Goal: Task Accomplishment & Management: Use online tool/utility

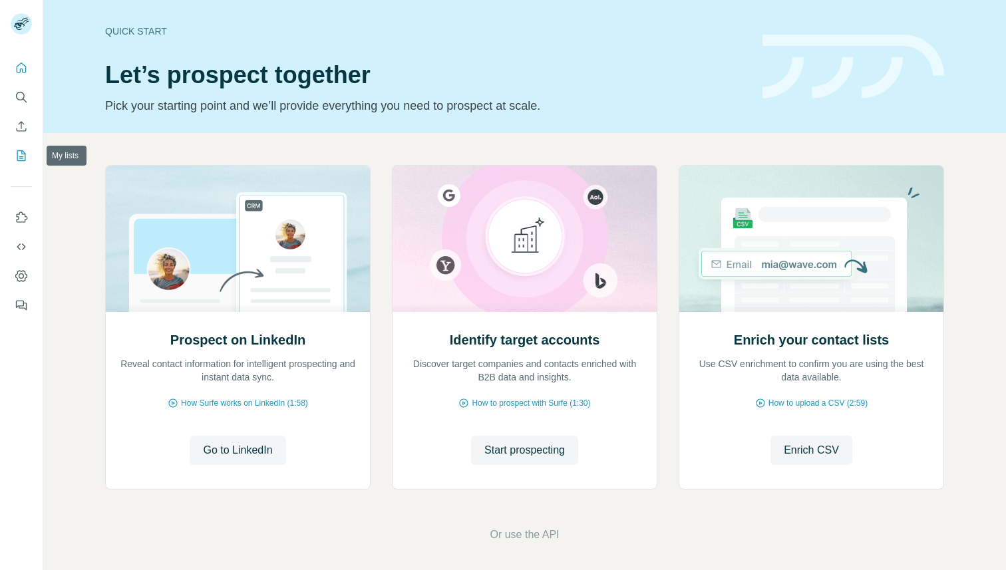
click at [28, 146] on button "My lists" at bounding box center [21, 156] width 21 height 24
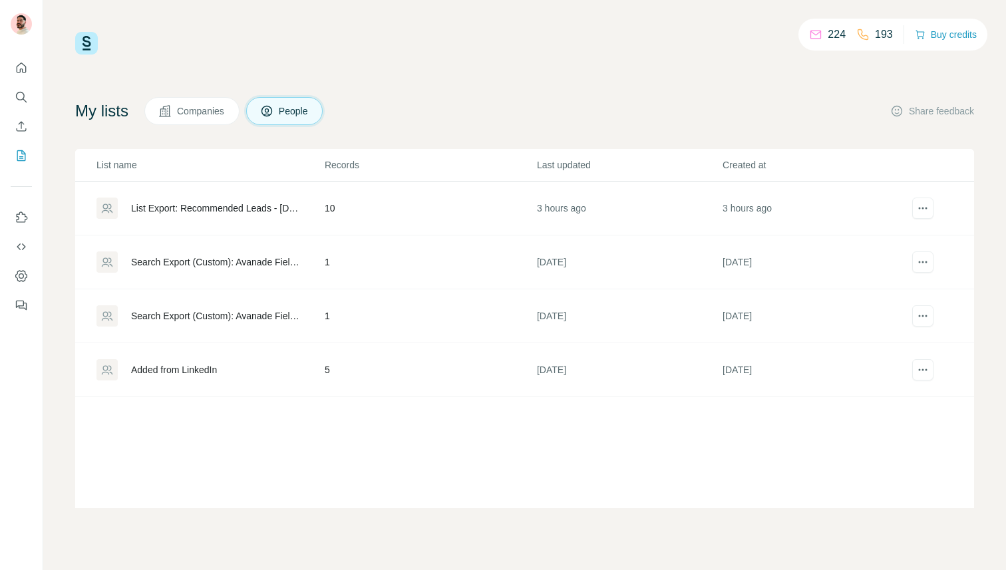
click at [202, 229] on td "List Export: Recommended Leads - 02/10/2025 11:22" at bounding box center [199, 209] width 249 height 54
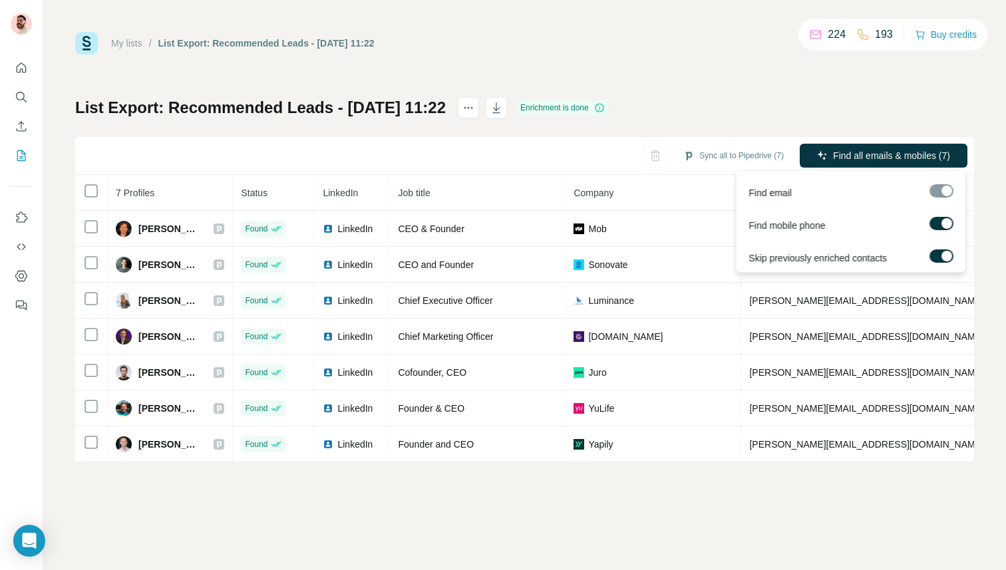
click at [935, 259] on label at bounding box center [941, 255] width 24 height 13
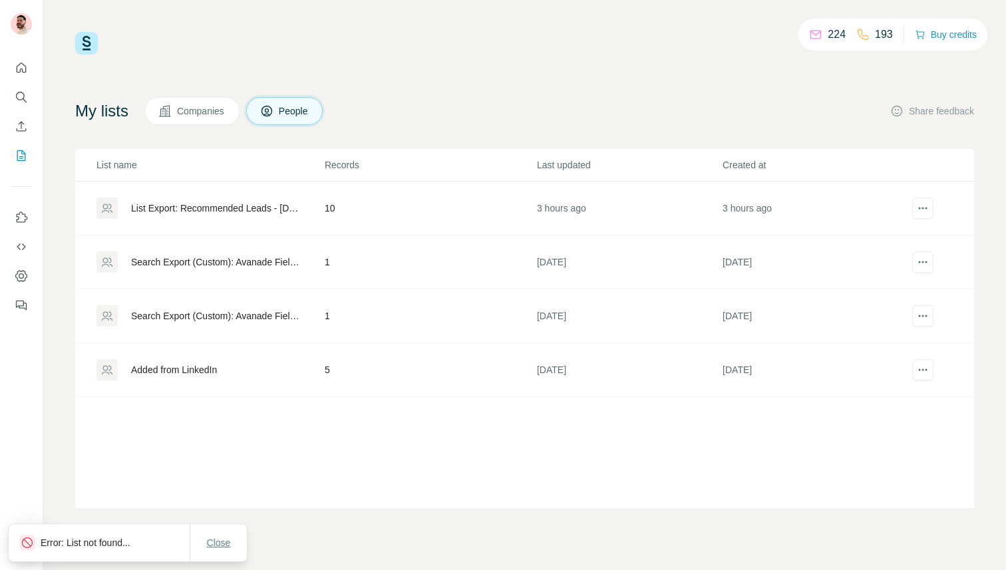
click at [231, 548] on button "Close" at bounding box center [219, 543] width 43 height 24
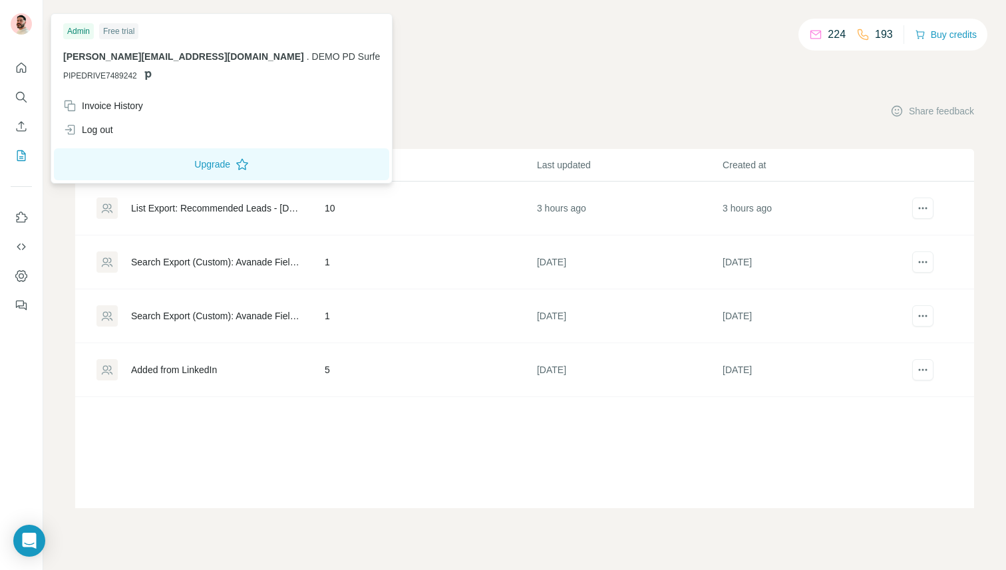
click at [15, 23] on img at bounding box center [21, 23] width 21 height 21
click at [106, 130] on div "Log out" at bounding box center [88, 129] width 50 height 13
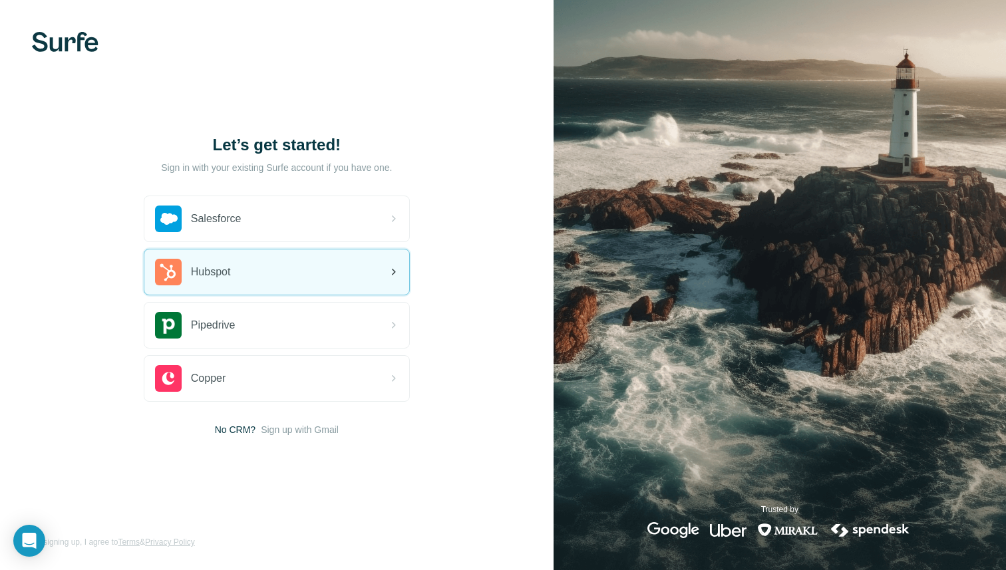
click at [229, 265] on span "Hubspot" at bounding box center [211, 272] width 40 height 16
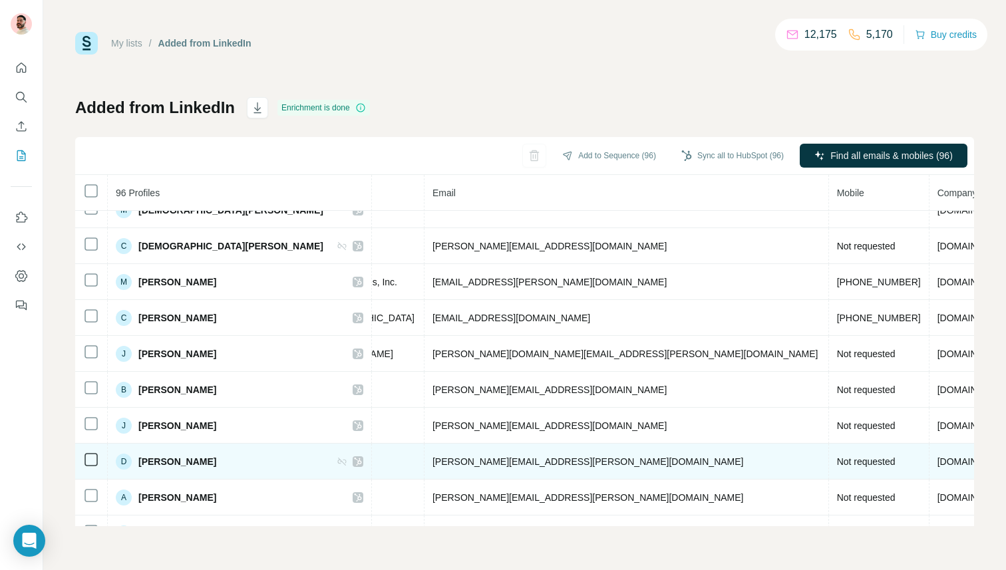
scroll to position [628, 456]
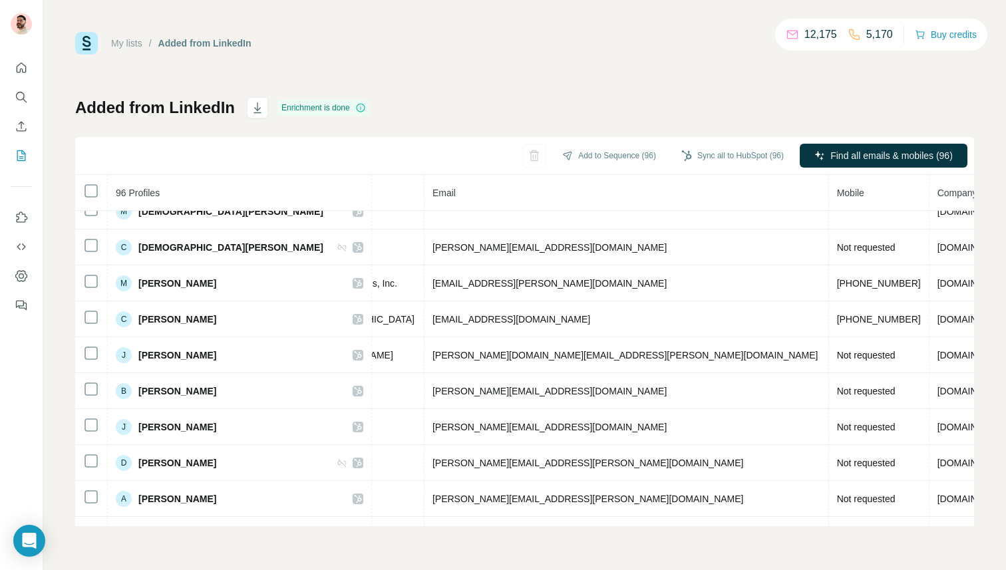
click at [974, 525] on div "My lists / Added from LinkedIn 12,175 5,170 Buy credits Added from LinkedIn Enr…" at bounding box center [524, 285] width 962 height 570
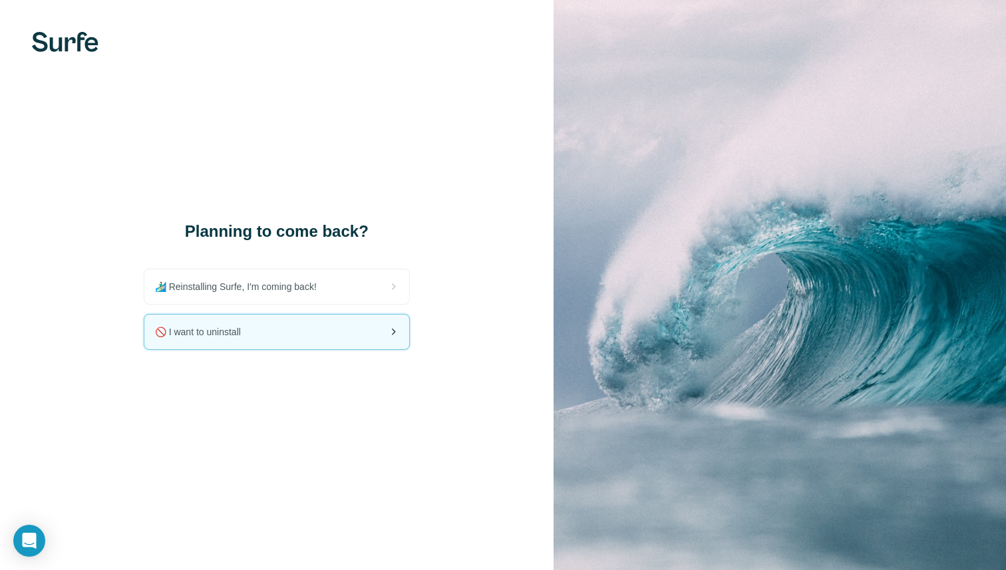
click at [206, 331] on span "🚫 I want to uninstall" at bounding box center [203, 331] width 96 height 13
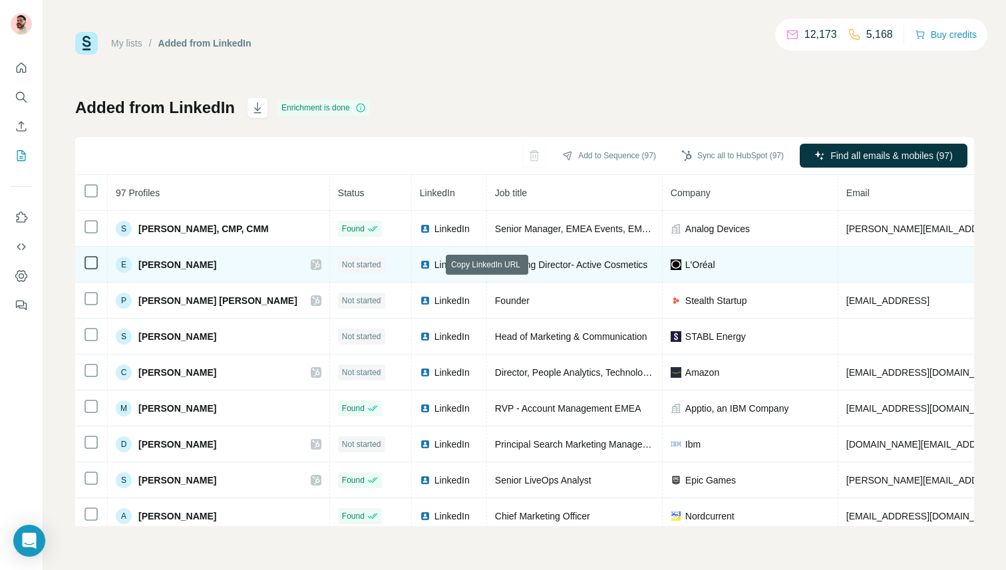
click at [468, 265] on icon at bounding box center [473, 264] width 11 height 11
click at [434, 263] on span "LinkedIn" at bounding box center [448, 264] width 29 height 13
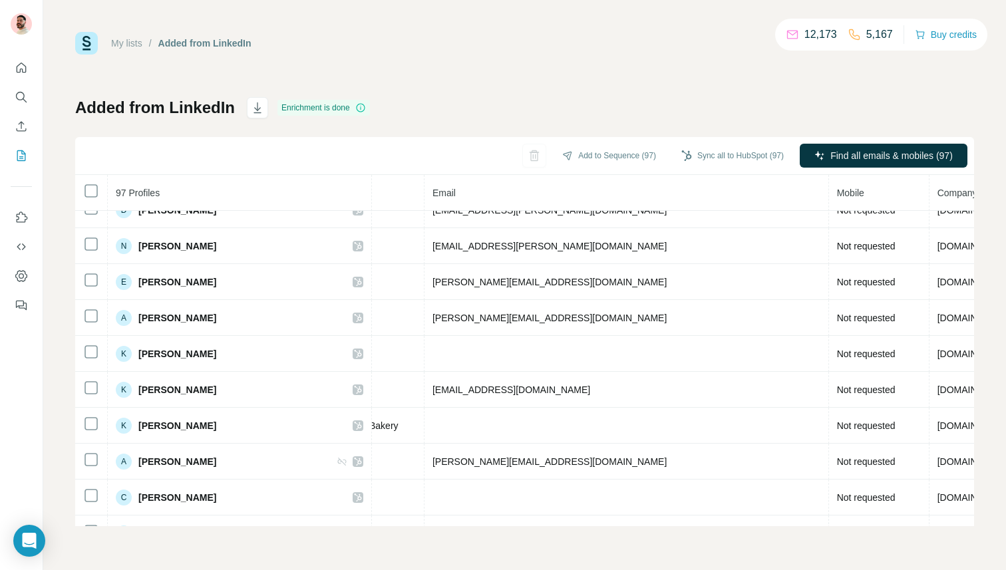
scroll to position [1999, 456]
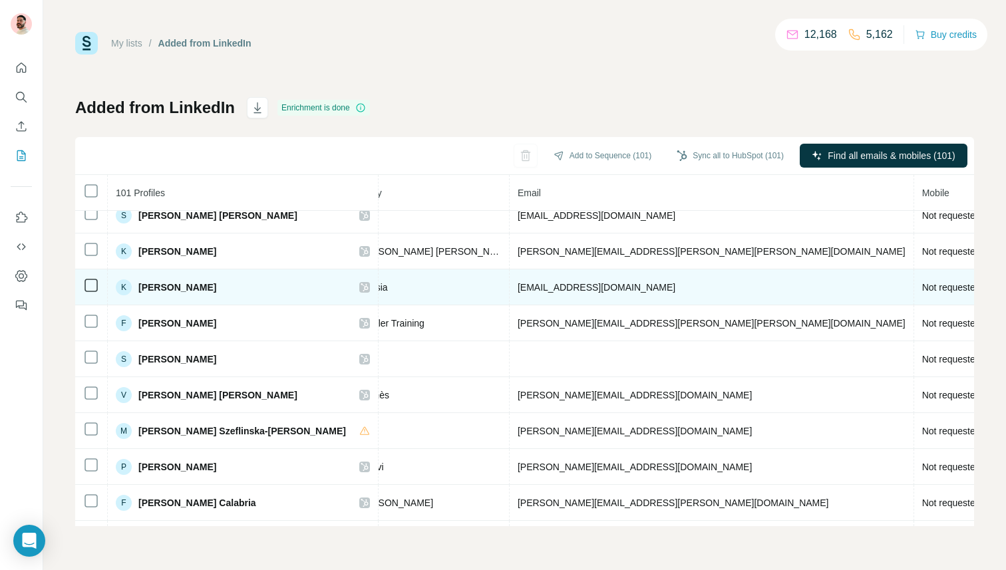
scroll to position [2563, 0]
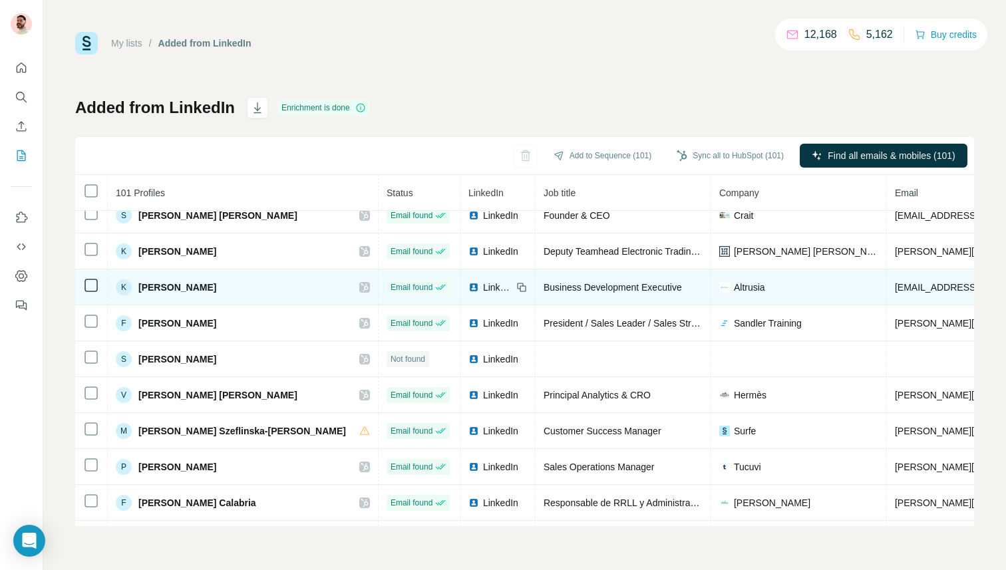
click at [483, 283] on span "LinkedIn" at bounding box center [497, 287] width 29 height 13
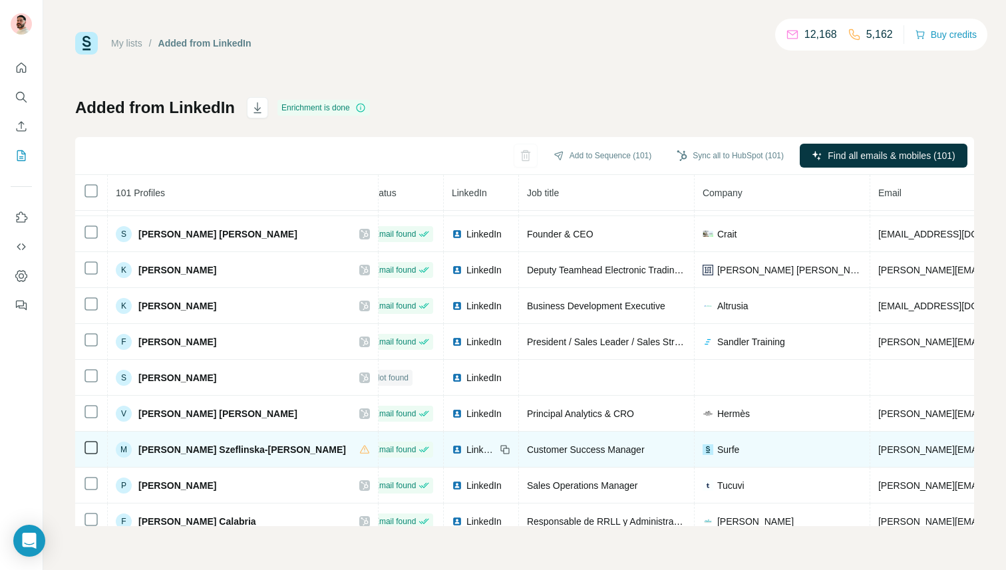
scroll to position [2545, 0]
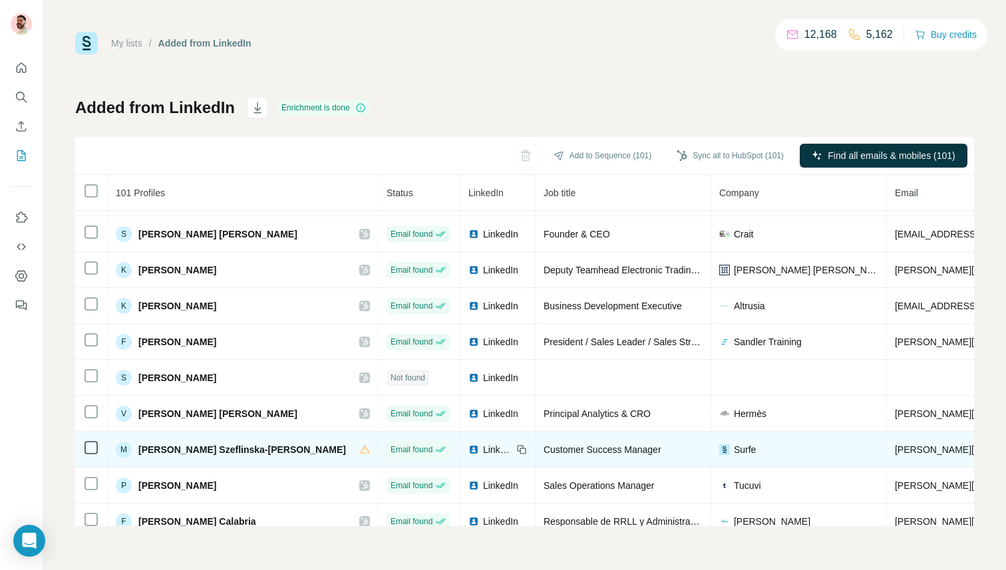
click at [483, 448] on span "LinkedIn" at bounding box center [497, 449] width 29 height 13
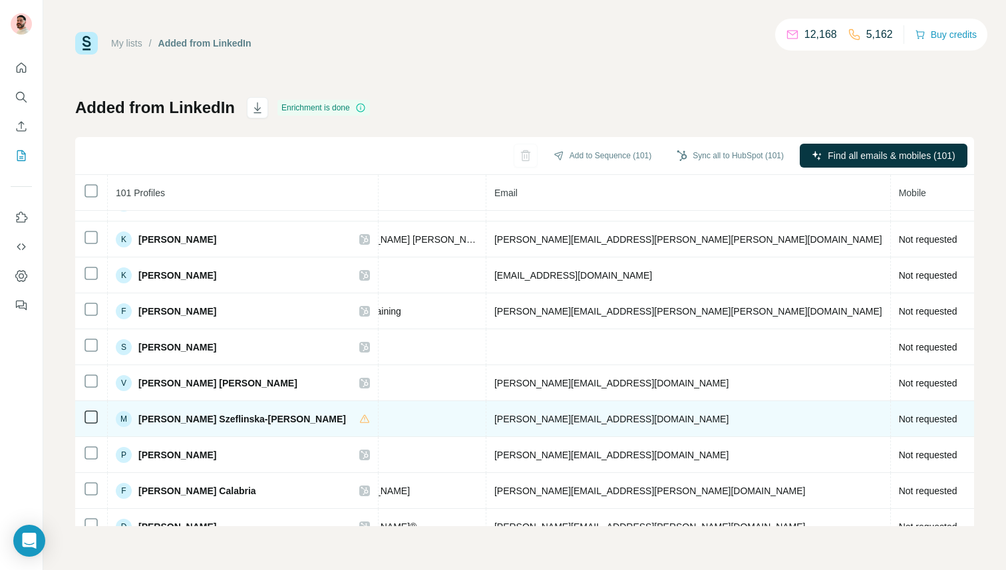
scroll to position [2575, 456]
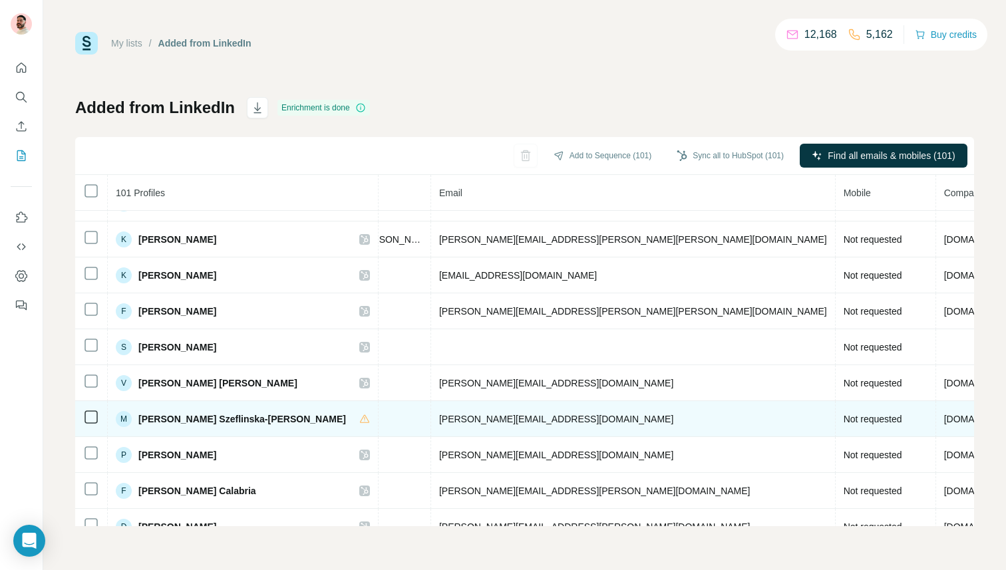
drag, startPoint x: 806, startPoint y: 420, endPoint x: 875, endPoint y: 416, distance: 69.2
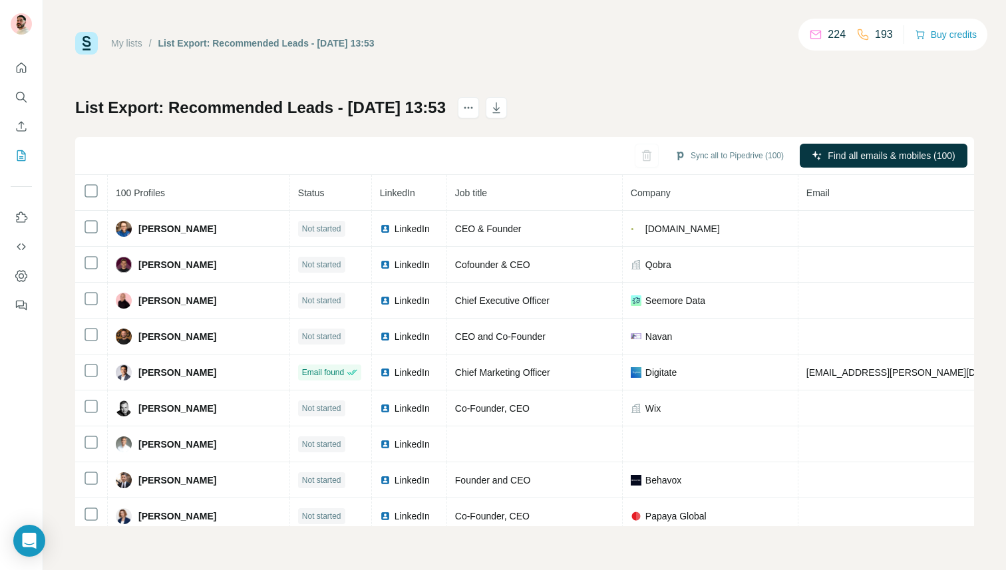
click at [85, 182] on th at bounding box center [91, 193] width 33 height 36
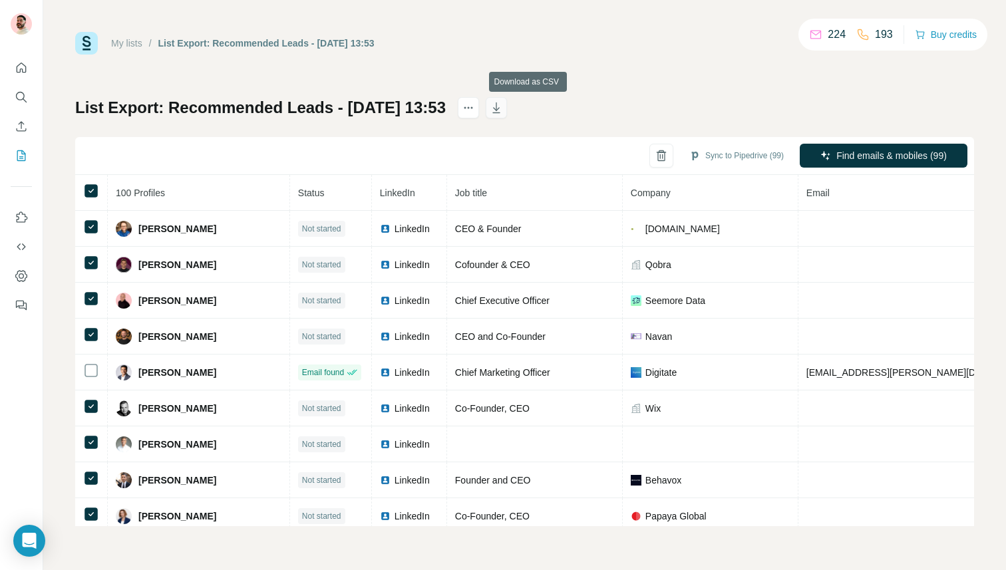
click at [503, 106] on icon "button" at bounding box center [495, 107] width 13 height 13
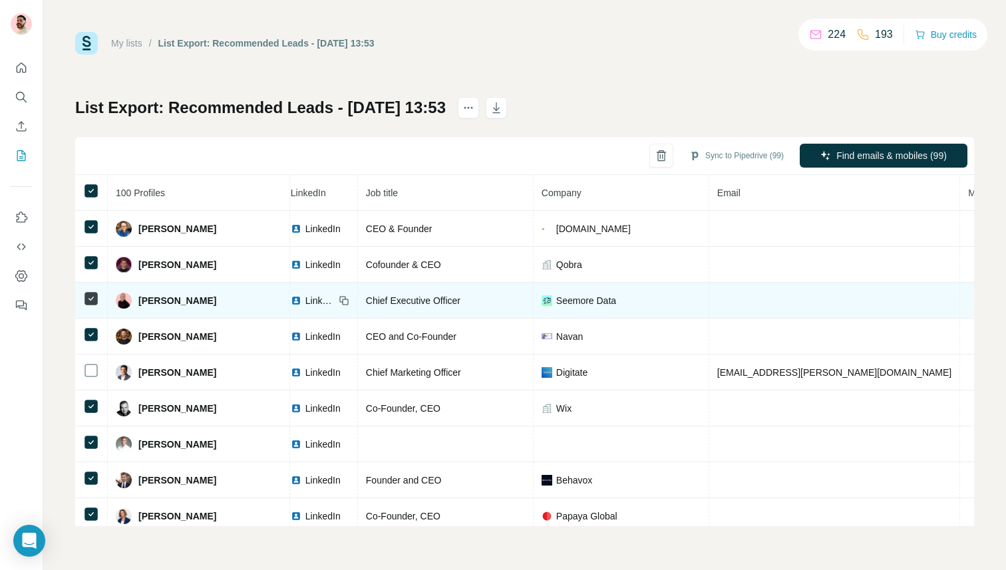
scroll to position [0, 198]
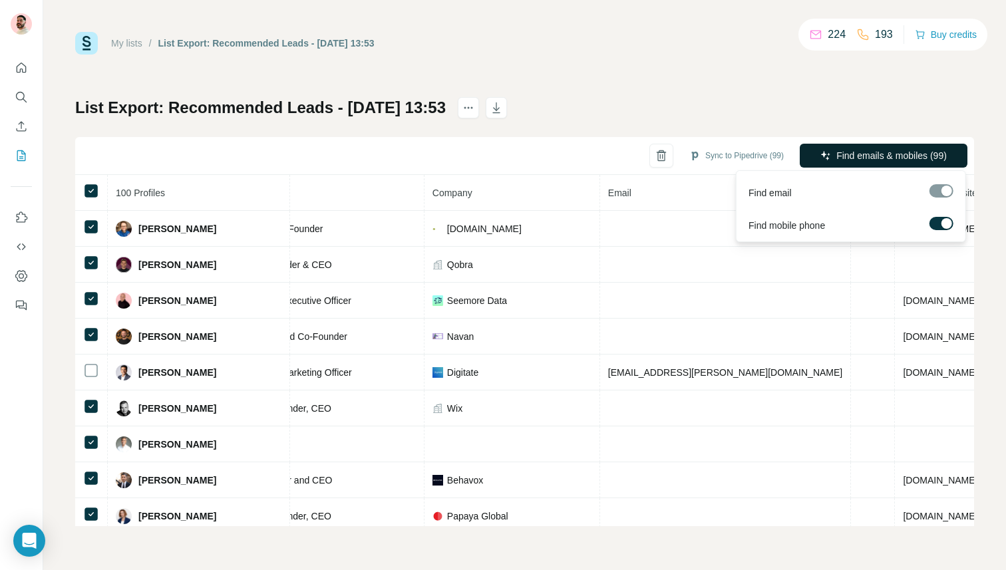
click at [891, 151] on span "Find emails & mobiles (99)" at bounding box center [891, 155] width 110 height 13
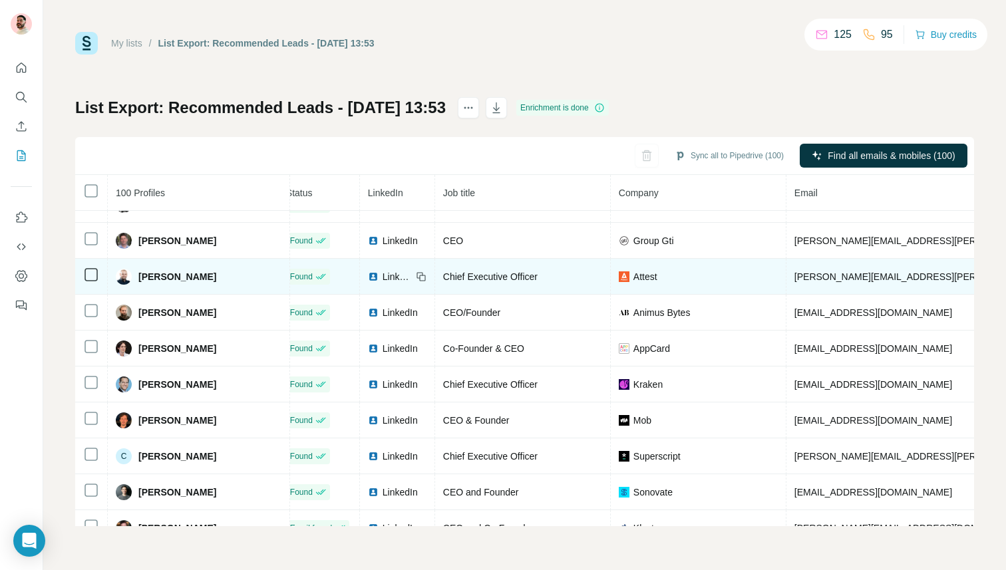
scroll to position [2538, 0]
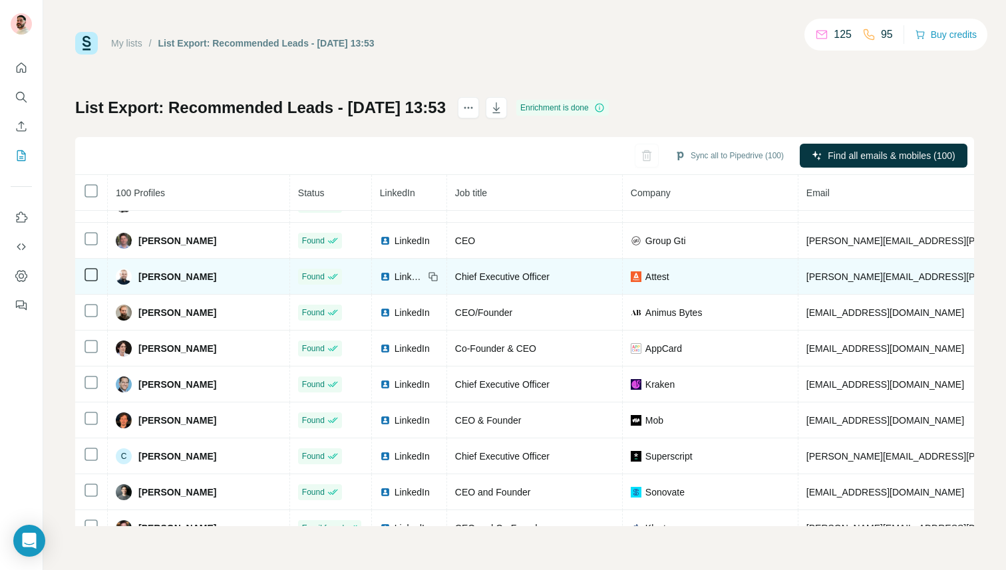
click at [394, 273] on span "LinkedIn" at bounding box center [408, 276] width 29 height 13
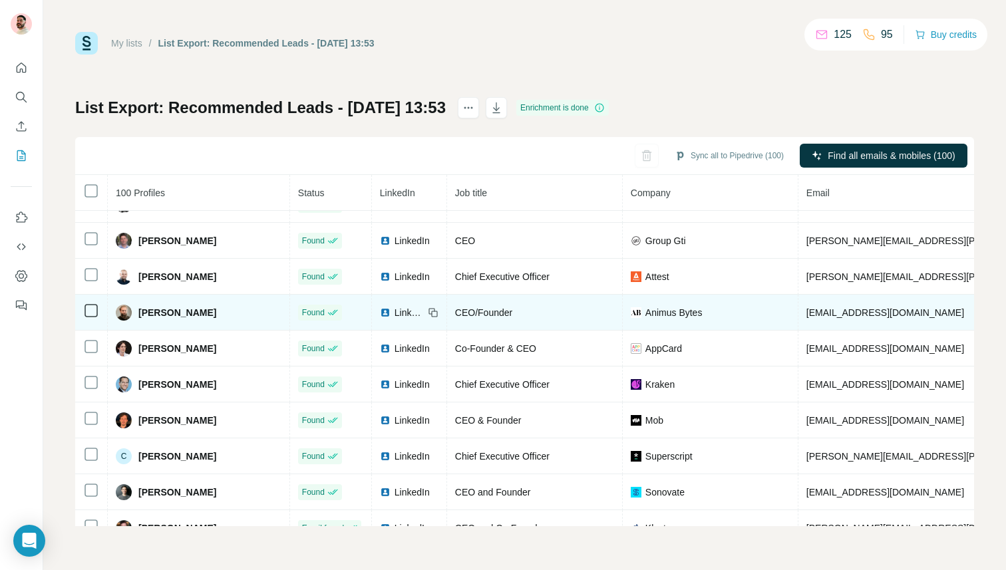
click at [394, 307] on span "LinkedIn" at bounding box center [408, 312] width 29 height 13
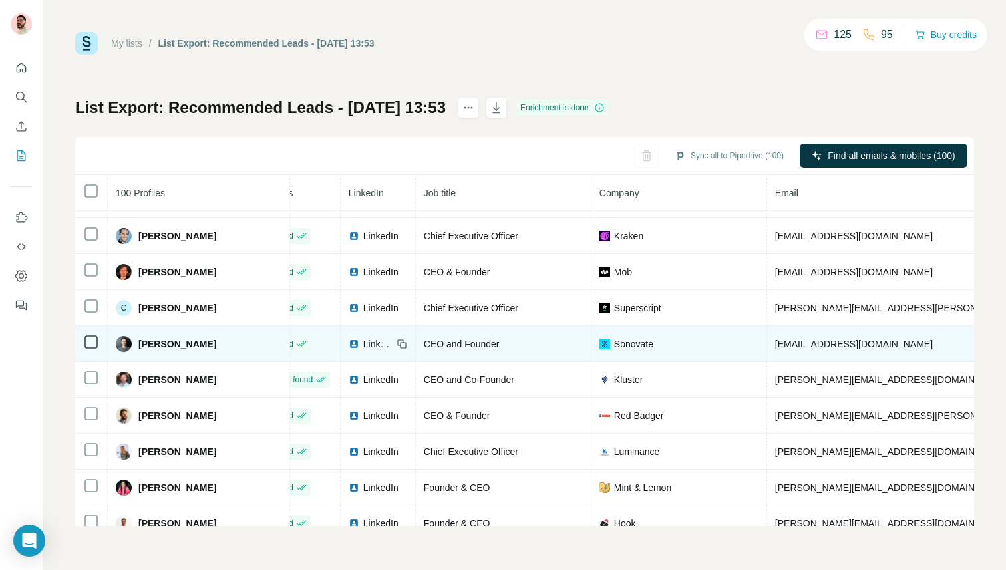
scroll to position [2686, 0]
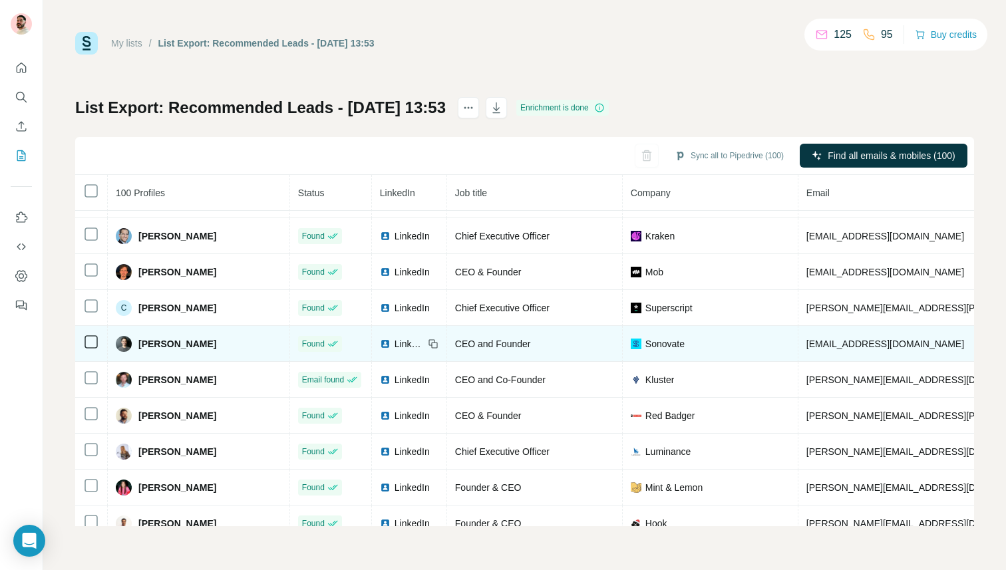
click at [394, 347] on span "LinkedIn" at bounding box center [408, 343] width 29 height 13
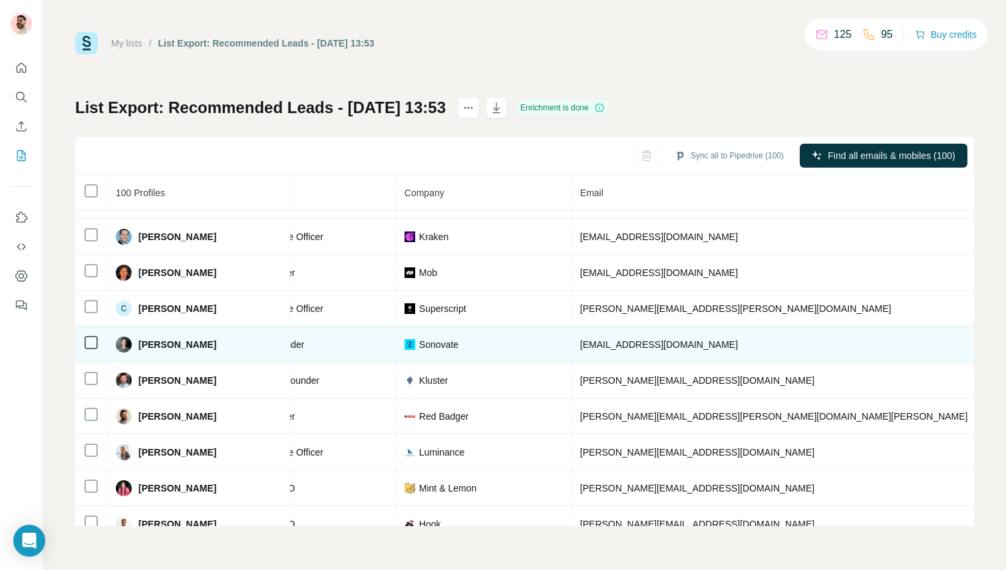
scroll to position [2686, 358]
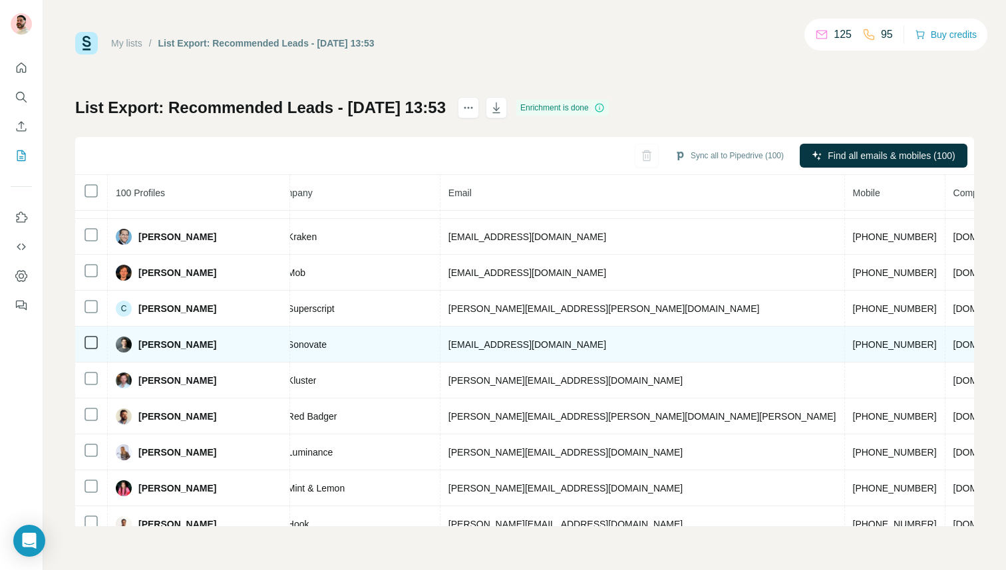
drag, startPoint x: 876, startPoint y: 341, endPoint x: 807, endPoint y: 341, distance: 68.5
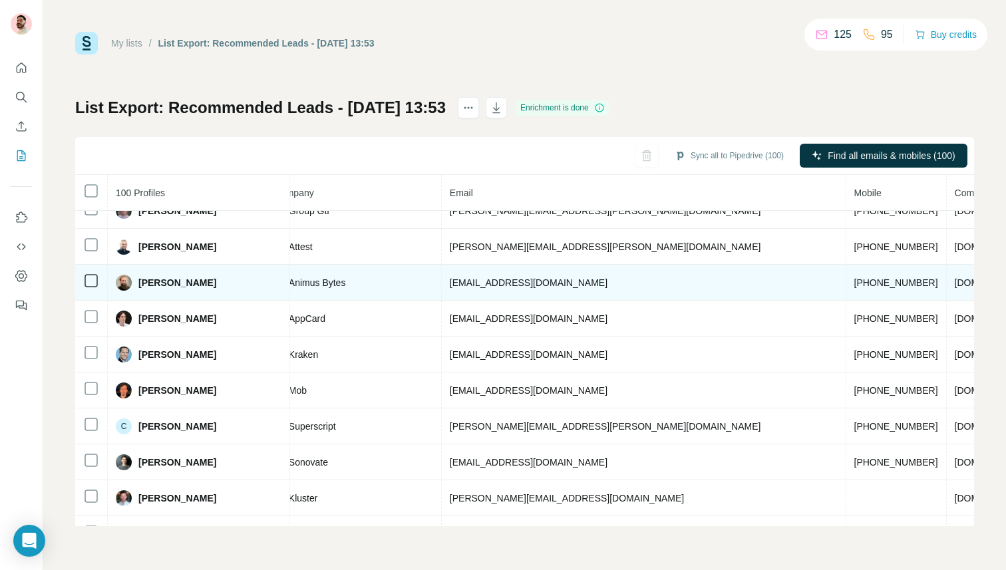
scroll to position [2568, 358]
drag, startPoint x: 678, startPoint y: 283, endPoint x: 777, endPoint y: 283, distance: 99.1
copy span "[DOMAIN_NAME]"
